Goal: Task Accomplishment & Management: Use online tool/utility

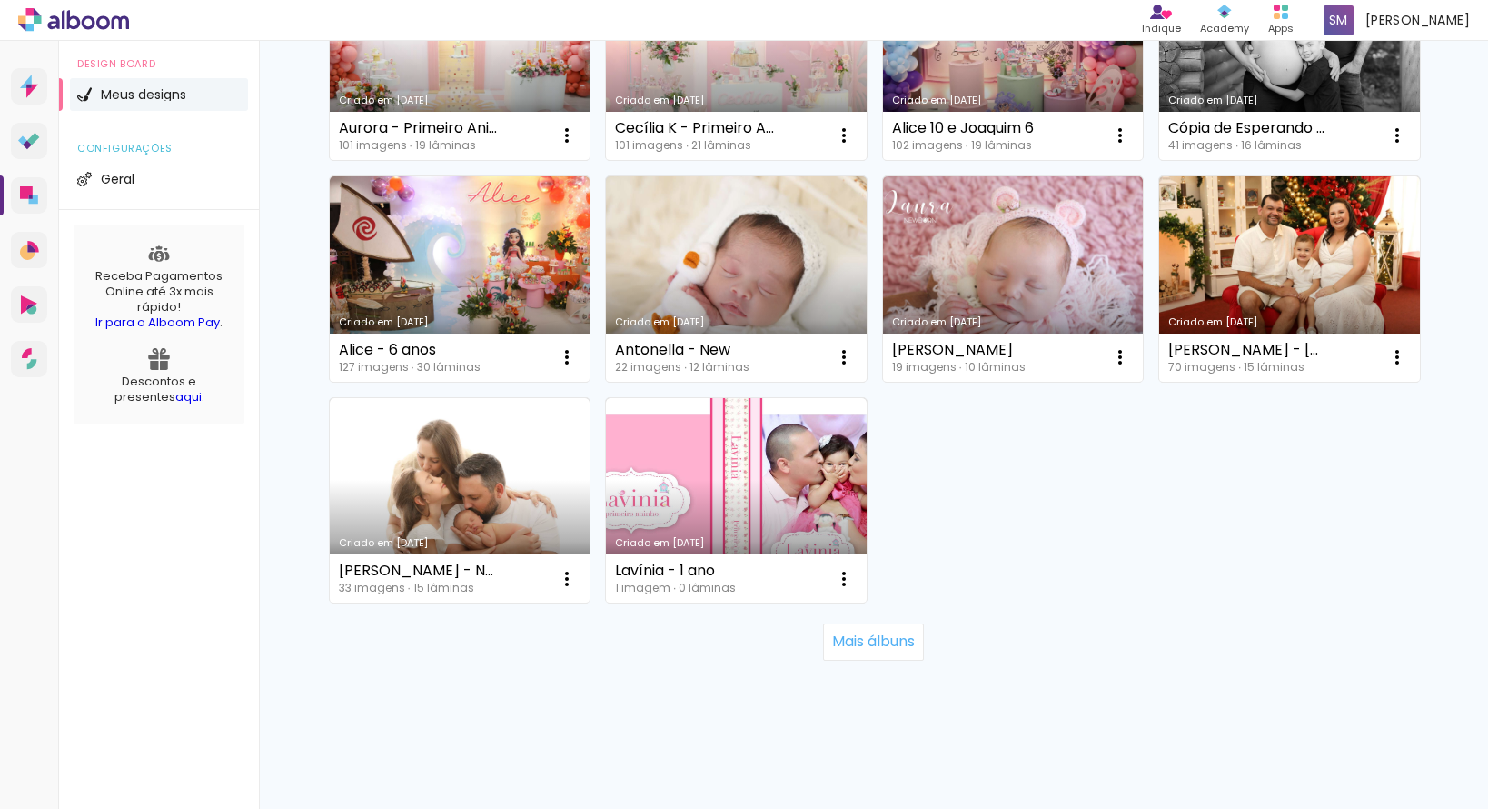
scroll to position [1164, 0]
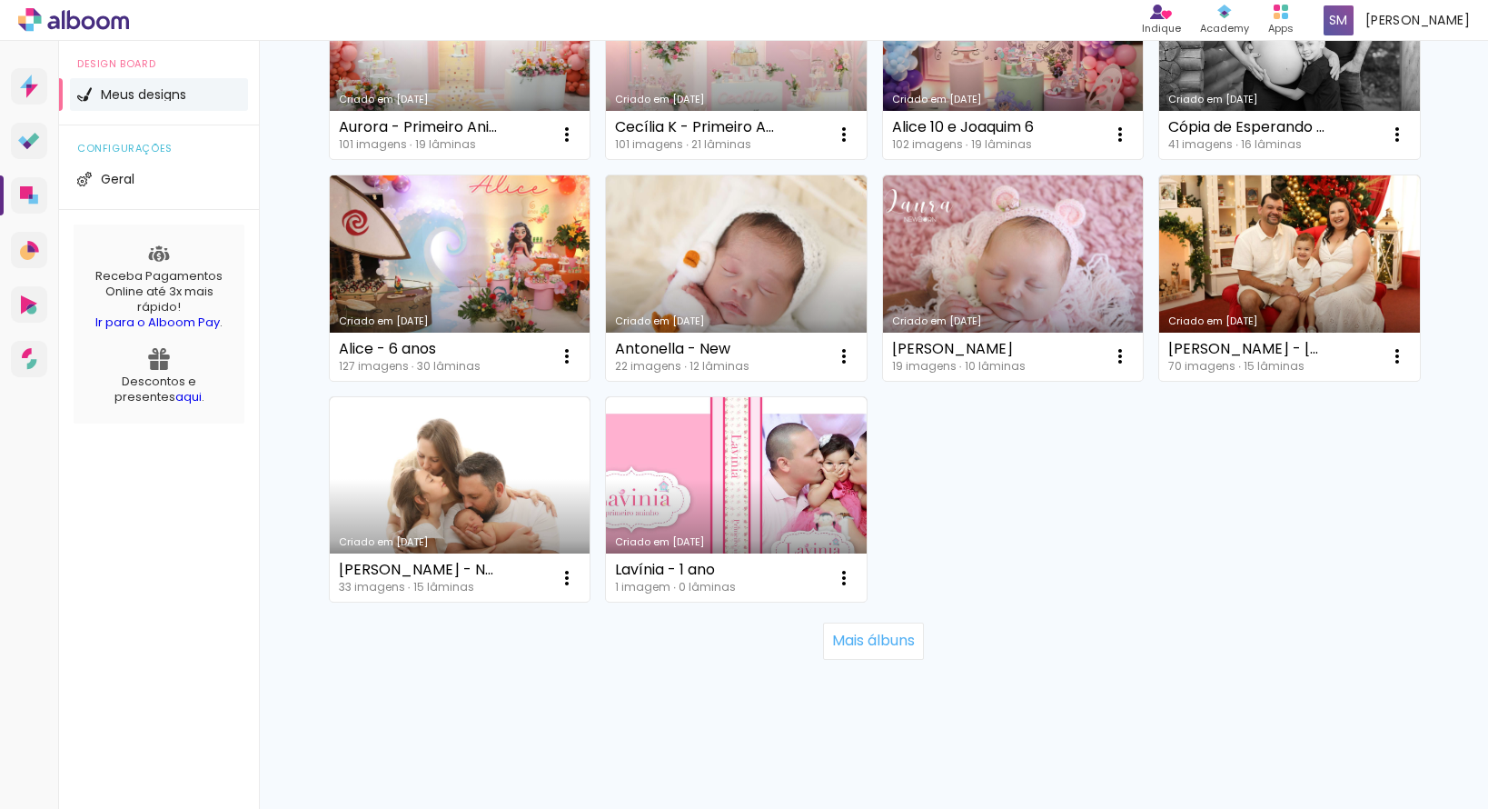
click at [512, 231] on link "Criado em [DATE]" at bounding box center [460, 277] width 261 height 205
